Goal: Information Seeking & Learning: Learn about a topic

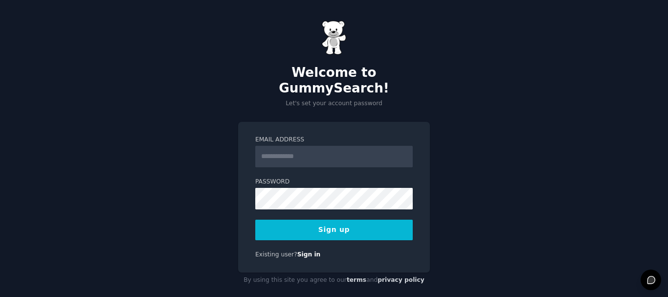
click at [348, 146] on input "Email Address" at bounding box center [333, 157] width 157 height 22
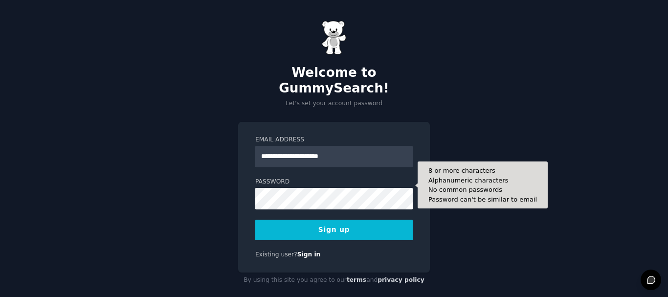
type input "**********"
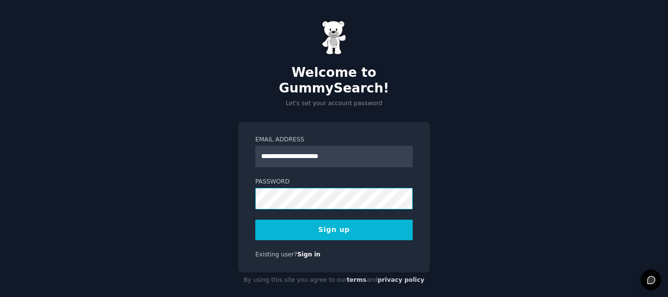
click at [255, 220] on button "Sign up" at bounding box center [333, 230] width 157 height 21
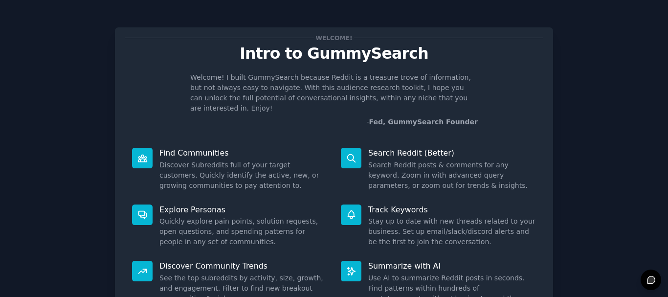
scroll to position [69, 0]
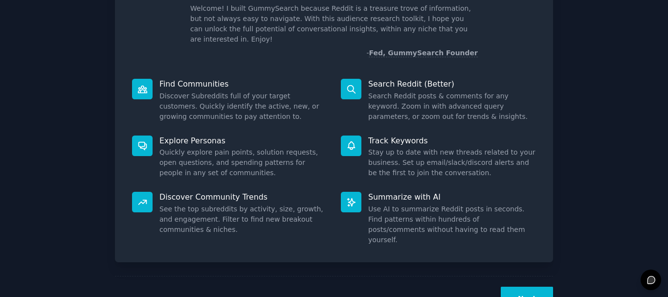
click at [532, 286] on button "Next" at bounding box center [527, 298] width 52 height 24
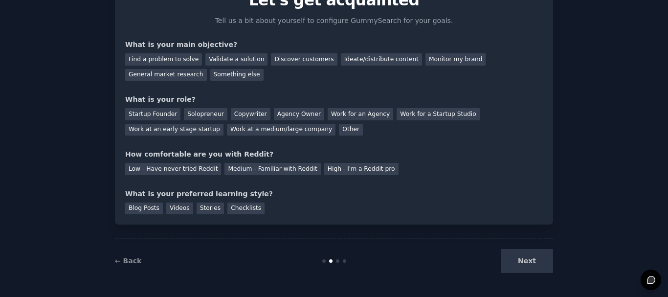
scroll to position [53, 0]
click at [262, 169] on div "Medium - Familiar with Reddit" at bounding box center [272, 169] width 96 height 12
click at [339, 133] on div "Other" at bounding box center [351, 130] width 24 height 12
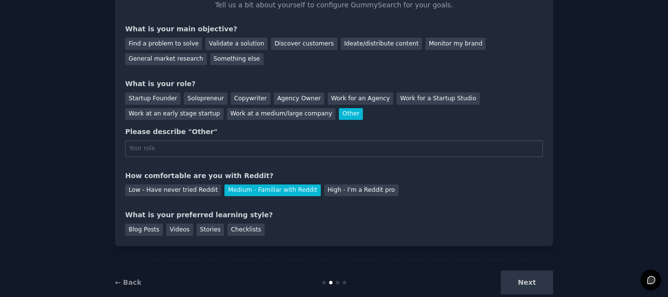
click at [339, 118] on div "Other" at bounding box center [351, 114] width 24 height 12
drag, startPoint x: 206, startPoint y: 89, endPoint x: 200, endPoint y: 94, distance: 7.3
click at [205, 90] on div "Startup Founder Solopreneur Copywriter Agency Owner Work for an Agency Work for…" at bounding box center [334, 104] width 418 height 31
click at [199, 96] on div "Solopreneur" at bounding box center [205, 98] width 43 height 12
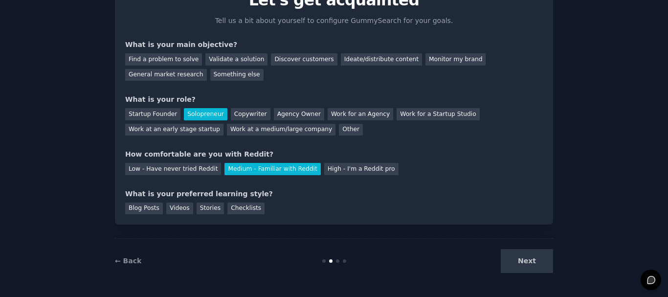
scroll to position [53, 0]
click at [207, 69] on div "General market research" at bounding box center [166, 75] width 82 height 12
drag, startPoint x: 146, startPoint y: 66, endPoint x: 152, endPoint y: 57, distance: 10.2
click at [150, 63] on div "Find a problem to solve Validate a solution Discover customers Ideate/distribut…" at bounding box center [334, 65] width 418 height 31
click at [154, 58] on div "Find a problem to solve" at bounding box center [163, 59] width 77 height 12
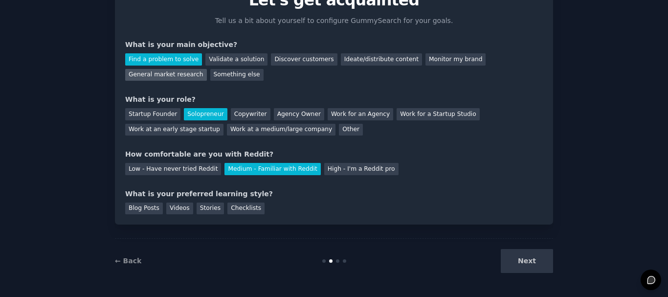
click at [207, 69] on div "General market research" at bounding box center [166, 75] width 82 height 12
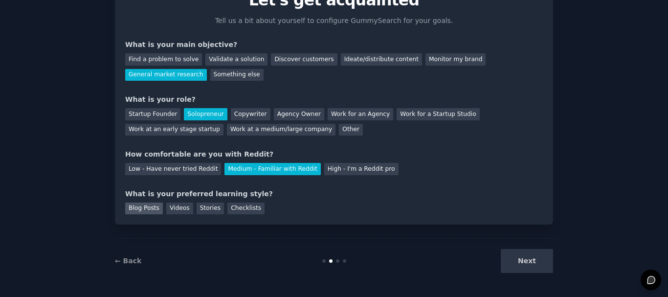
click at [142, 205] on div "Blog Posts" at bounding box center [144, 208] width 38 height 12
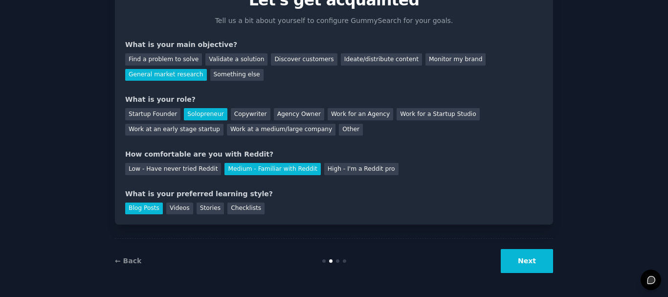
click at [537, 263] on button "Next" at bounding box center [527, 261] width 52 height 24
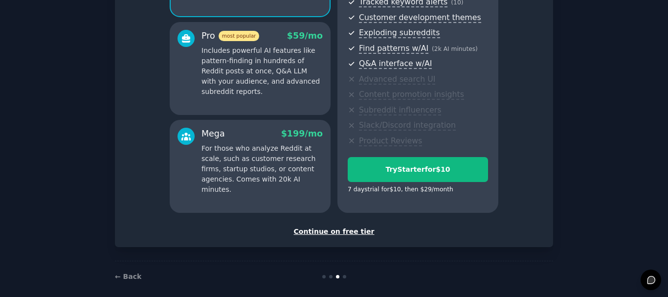
click at [323, 233] on div "Continue on free tier" at bounding box center [334, 231] width 418 height 10
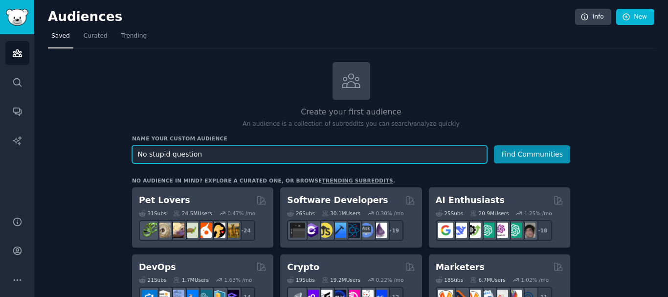
type input "No stupid question"
click at [494, 145] on button "Find Communities" at bounding box center [532, 154] width 76 height 18
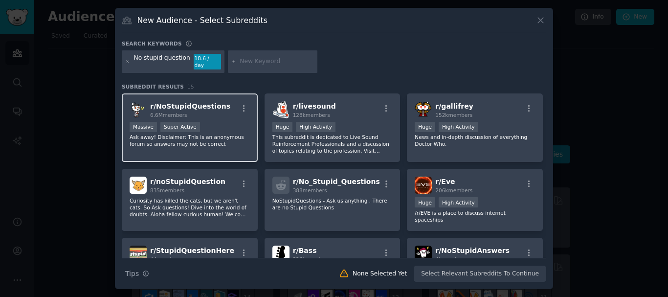
click at [220, 124] on div ">= 95th percentile for submissions / day Massive Super Active" at bounding box center [190, 128] width 120 height 12
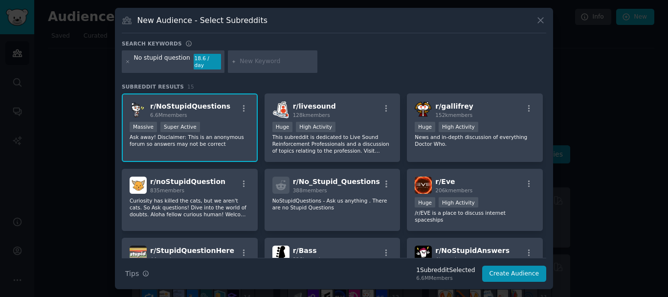
drag, startPoint x: 215, startPoint y: 128, endPoint x: 215, endPoint y: 133, distance: 5.4
click at [215, 131] on div ">= 95th percentile for submissions / day Massive Super Active Ask away! Disclai…" at bounding box center [190, 135] width 120 height 26
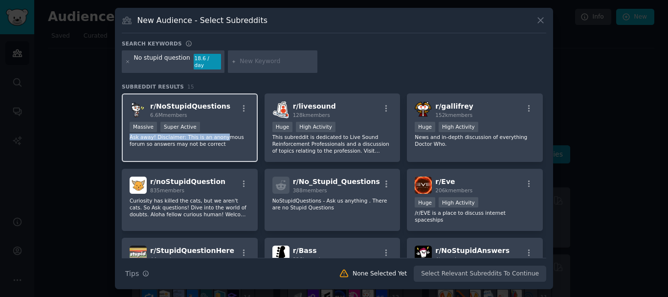
click at [215, 133] on p "Ask away! Disclaimer: This is an anonymous forum so answers may not be correct" at bounding box center [190, 140] width 120 height 14
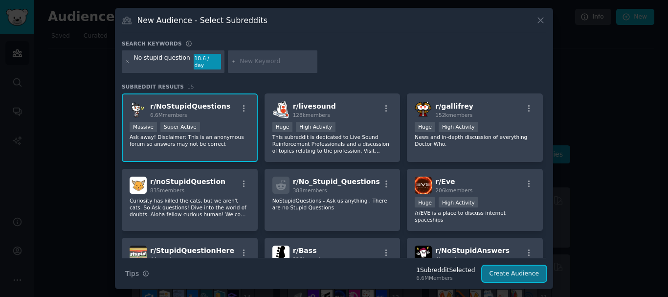
click at [506, 270] on button "Create Audience" at bounding box center [514, 273] width 65 height 17
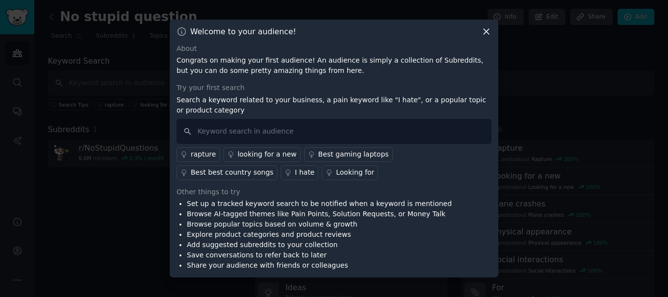
click at [484, 29] on icon at bounding box center [486, 31] width 10 height 10
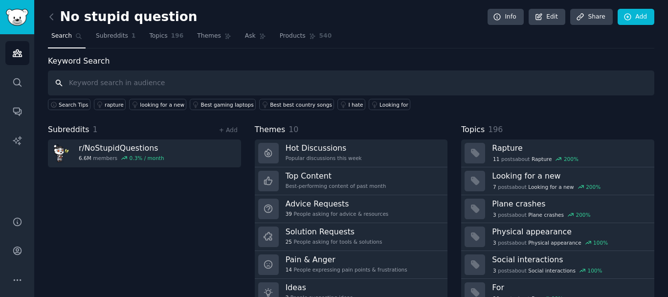
scroll to position [41, 0]
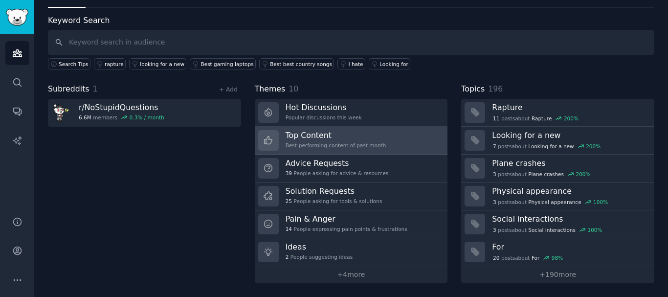
click at [345, 136] on h3 "Top Content" at bounding box center [336, 135] width 101 height 10
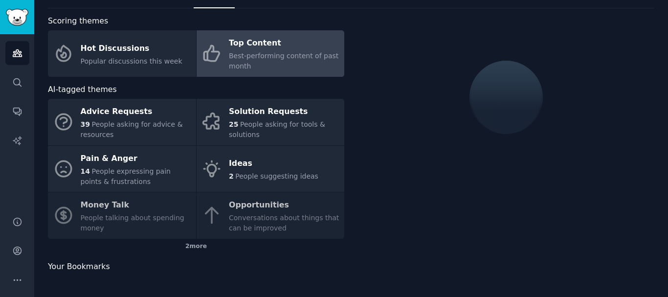
scroll to position [41, 0]
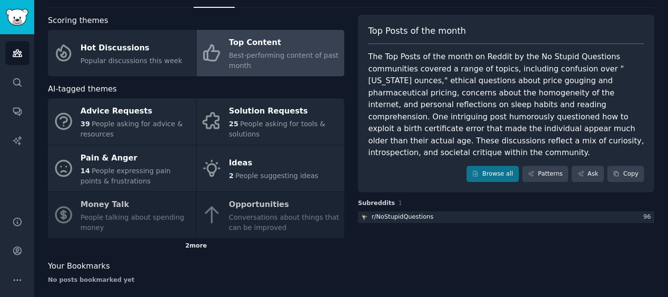
click at [193, 249] on div "2 more" at bounding box center [196, 246] width 296 height 16
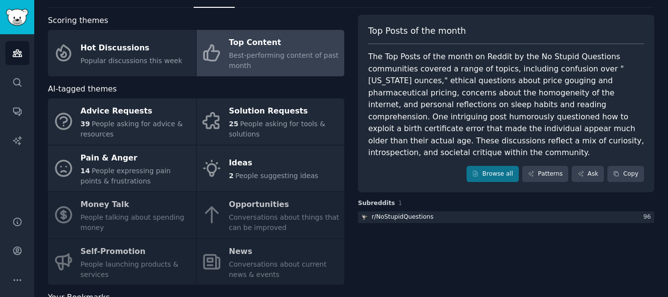
scroll to position [0, 0]
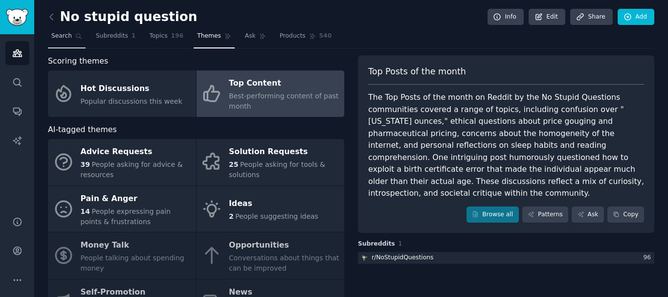
click at [57, 30] on link "Search" at bounding box center [67, 38] width 38 height 20
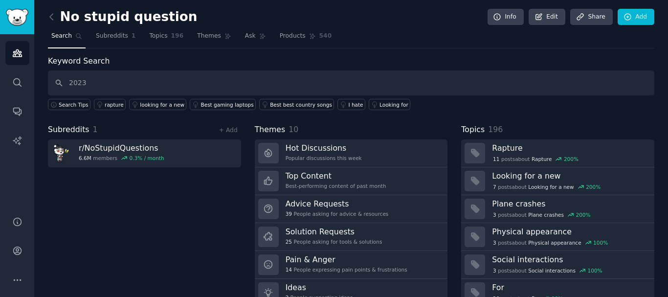
type input "2023"
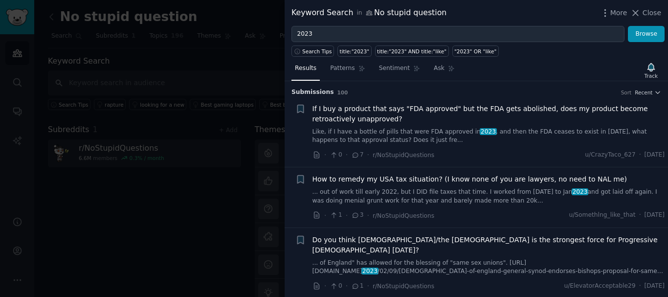
click at [648, 86] on div "Submission s 100 Sort Recent" at bounding box center [476, 89] width 370 height 16
click at [644, 91] on span "Recent" at bounding box center [644, 92] width 18 height 7
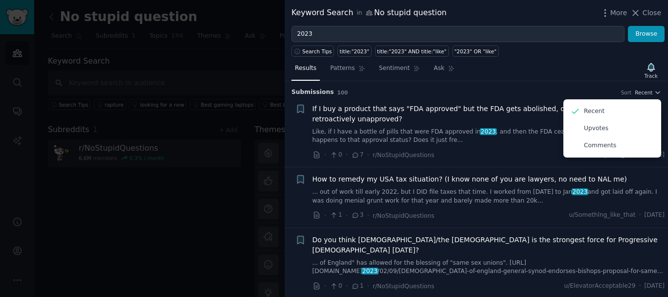
click at [559, 57] on div "Results Patterns Sentiment Ask Track Submission s 100 Sort Recent Recent Upvote…" at bounding box center [476, 177] width 383 height 240
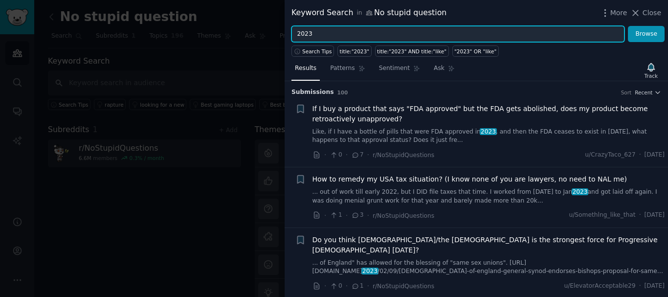
click at [462, 34] on input "2023" at bounding box center [457, 34] width 333 height 17
drag, startPoint x: 453, startPoint y: 35, endPoint x: 146, endPoint y: 34, distance: 307.5
click at [146, 34] on div "Keyword Search in No stupid question More Close 2023Date Browse Search Tips tit…" at bounding box center [334, 148] width 668 height 297
type input "Date:2023"
click at [628, 26] on button "Browse" at bounding box center [646, 34] width 37 height 17
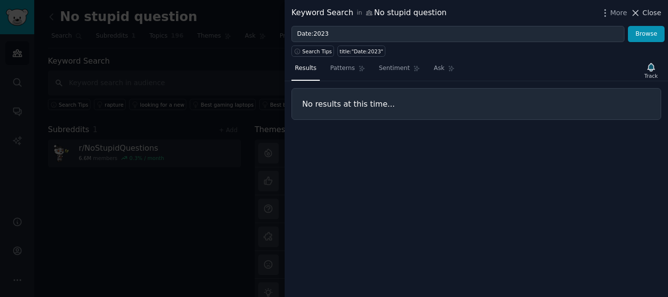
click at [644, 14] on button "Close" at bounding box center [645, 13] width 31 height 10
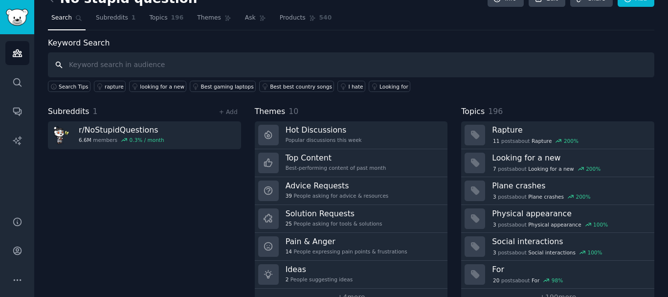
scroll to position [15, 0]
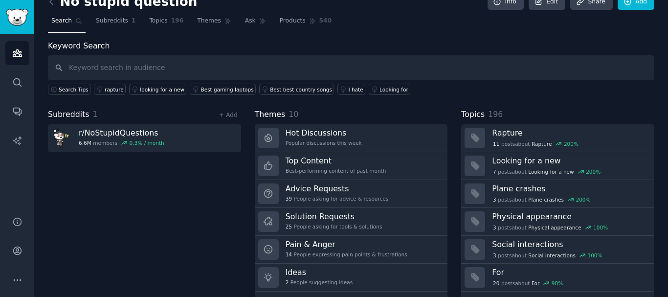
click at [61, 82] on div "Search Tips" at bounding box center [71, 87] width 46 height 15
click at [66, 85] on button "Search Tips" at bounding box center [69, 89] width 43 height 11
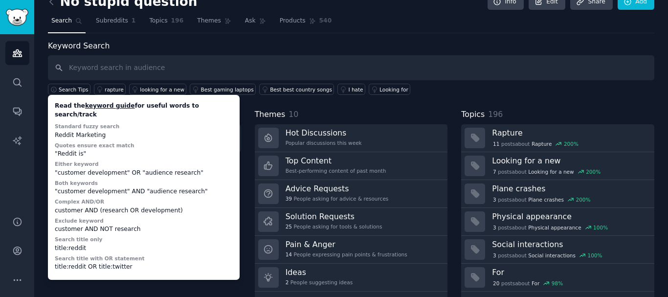
click at [99, 103] on link "keyword guide" at bounding box center [110, 105] width 50 height 7
